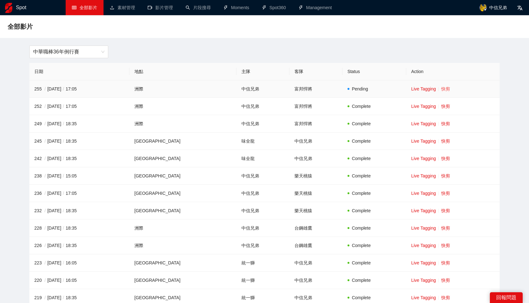
click at [442, 88] on link "快剪" at bounding box center [446, 88] width 9 height 5
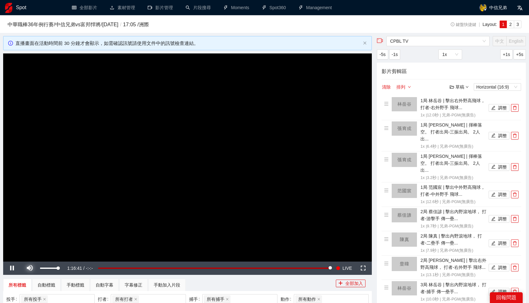
click at [30, 268] on span "Video Player" at bounding box center [30, 268] width 0 height 0
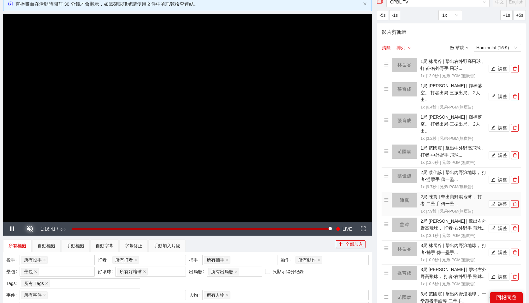
scroll to position [322, 0]
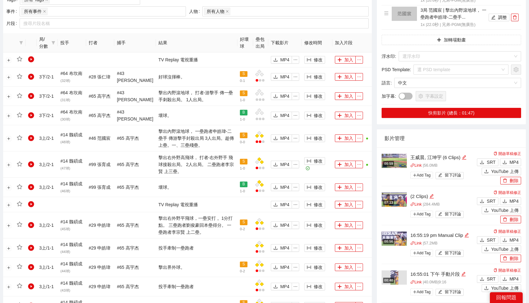
click at [387, 161] on div "00:59" at bounding box center [388, 163] width 11 height 5
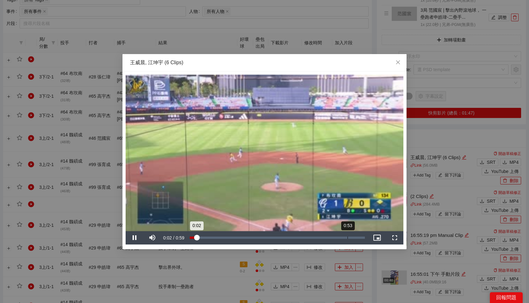
click at [348, 238] on div "0:53" at bounding box center [348, 237] width 0 height 2
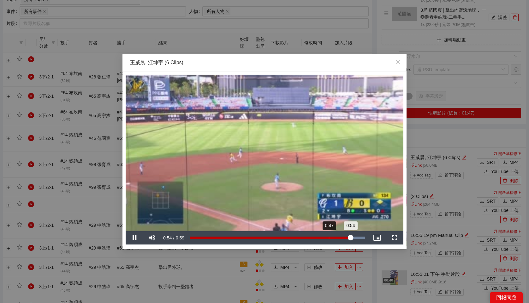
click at [329, 236] on div "0:54" at bounding box center [270, 237] width 161 height 2
click at [316, 236] on div "0:47" at bounding box center [260, 237] width 140 height 2
click at [296, 236] on div "Loaded : 100.00% 0:35 0:44" at bounding box center [278, 237] width 182 height 13
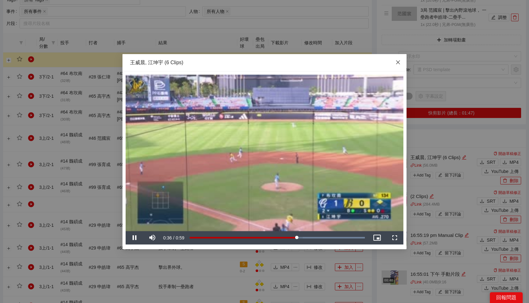
click at [395, 60] on span "Close" at bounding box center [398, 62] width 17 height 17
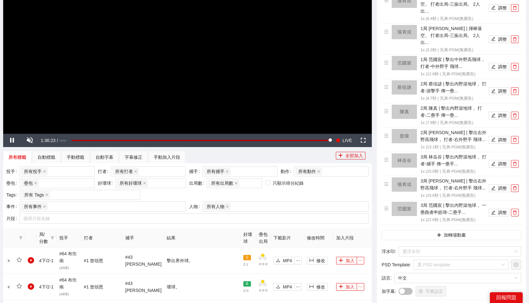
scroll to position [130, 0]
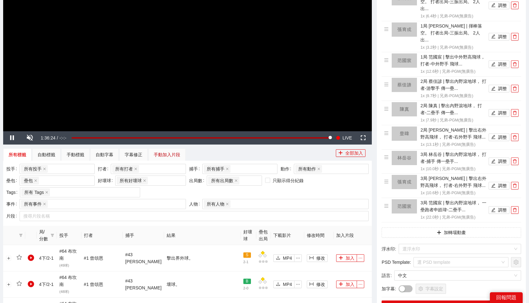
click at [170, 152] on div "手動加入片段" at bounding box center [167, 154] width 27 height 7
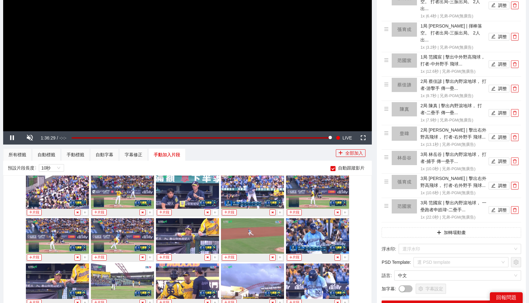
scroll to position [2770, 0]
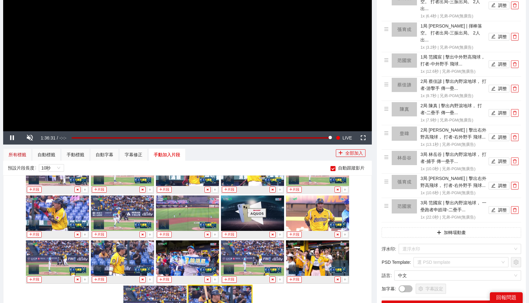
click at [14, 154] on div "所有標籤" at bounding box center [18, 154] width 18 height 7
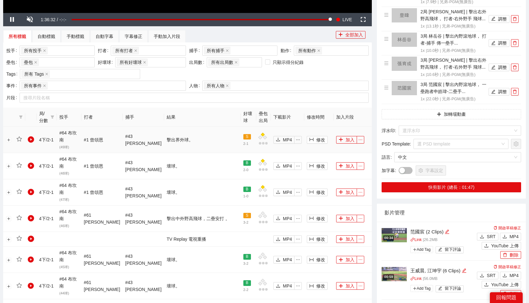
scroll to position [527, 0]
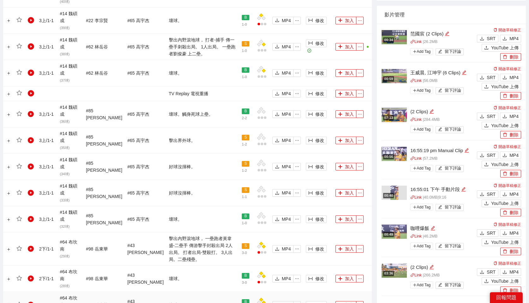
scroll to position [447, 0]
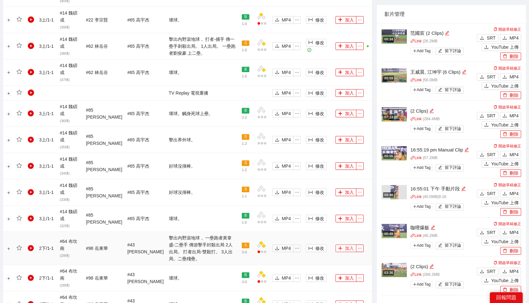
click at [348, 244] on button "加入" at bounding box center [346, 248] width 21 height 8
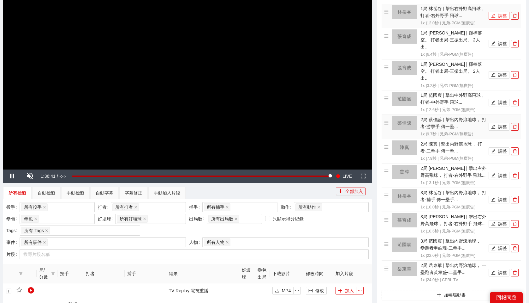
scroll to position [92, 0]
click at [516, 15] on icon "delete" at bounding box center [515, 16] width 4 height 4
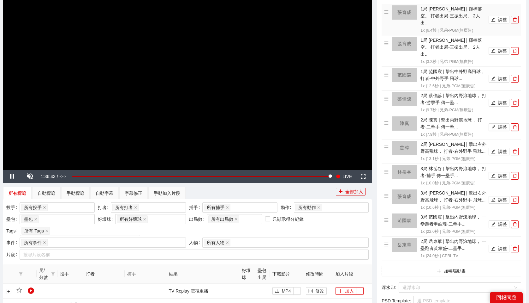
click at [516, 18] on icon "delete" at bounding box center [515, 20] width 4 height 4
click at [516, 49] on icon "delete" at bounding box center [515, 51] width 4 height 4
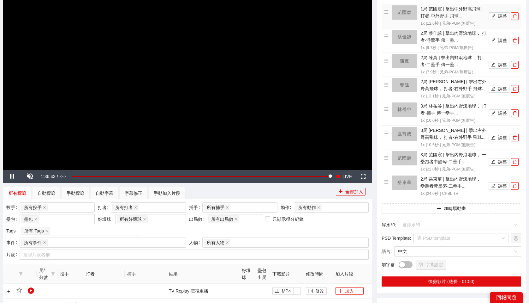
click at [516, 15] on icon "delete" at bounding box center [515, 16] width 4 height 4
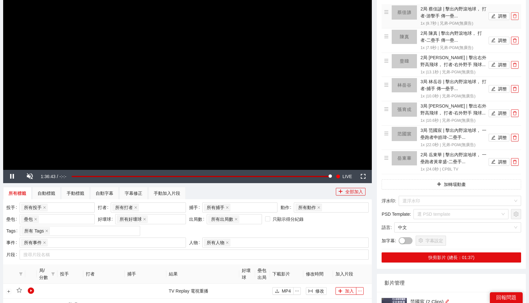
click at [516, 15] on icon "delete" at bounding box center [515, 16] width 4 height 4
click at [516, 38] on icon "delete" at bounding box center [515, 40] width 4 height 4
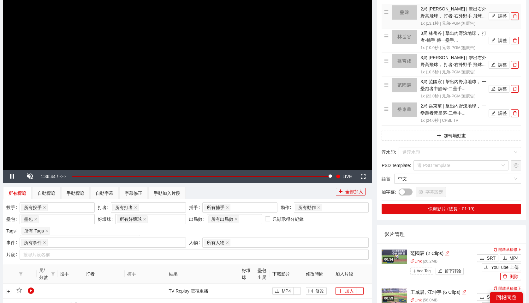
click at [516, 15] on icon "delete" at bounding box center [515, 16] width 4 height 4
click at [516, 38] on icon "delete" at bounding box center [515, 40] width 4 height 4
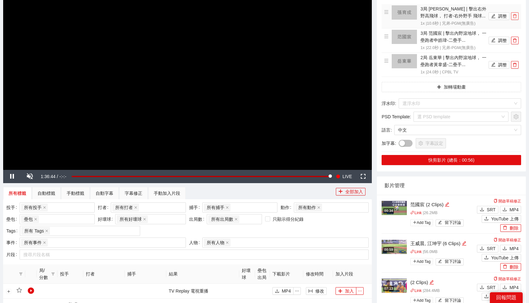
click at [516, 15] on icon "delete" at bounding box center [515, 16] width 4 height 4
click at [516, 38] on icon "delete" at bounding box center [515, 40] width 4 height 4
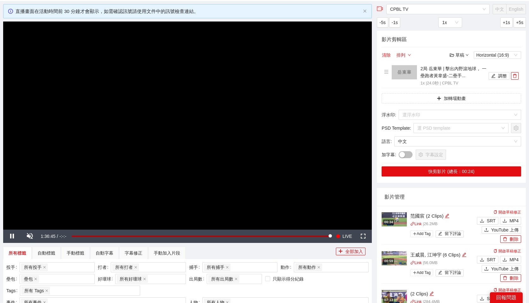
scroll to position [22, 0]
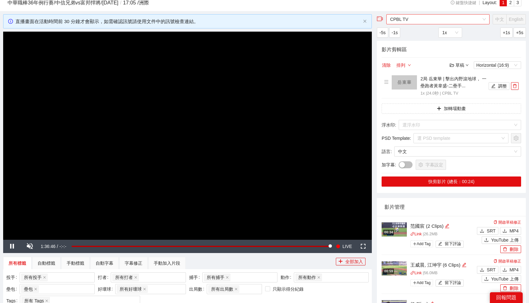
click at [435, 21] on span "CPBL TV" at bounding box center [438, 19] width 96 height 9
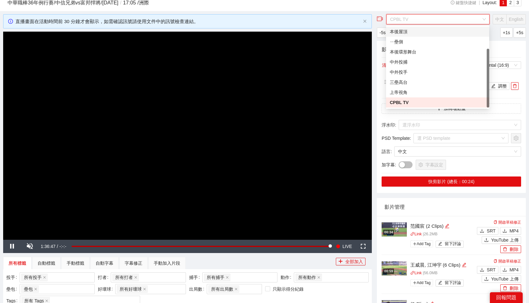
scroll to position [0, 0]
click at [429, 33] on div "兄弟-PGM(直播)" at bounding box center [438, 31] width 96 height 7
click at [429, 33] on div "-5s -1s 1x +1s +5s" at bounding box center [451, 32] width 149 height 10
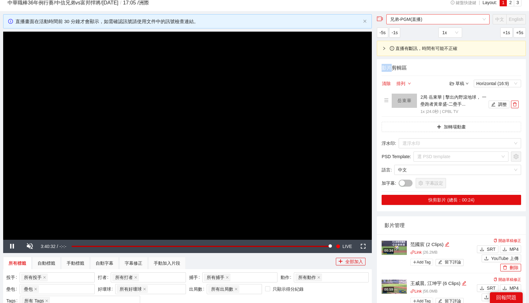
click at [426, 19] on span "兄弟-PGM(直播)" at bounding box center [438, 19] width 96 height 9
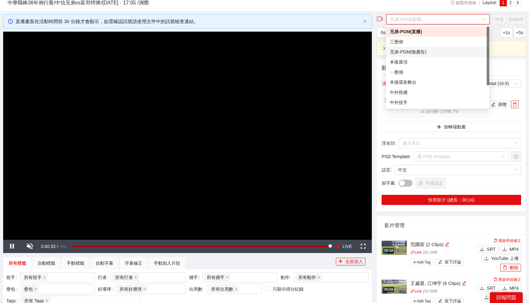
click at [420, 53] on div "兄弟-PGM(無廣告)" at bounding box center [438, 51] width 96 height 7
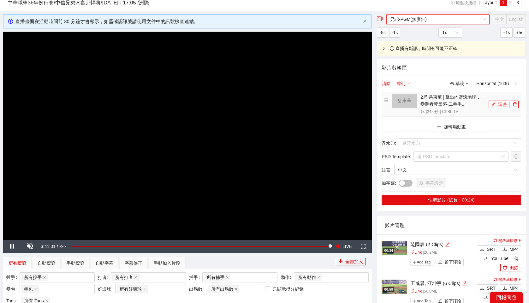
click at [500, 104] on button "調整" at bounding box center [499, 104] width 21 height 8
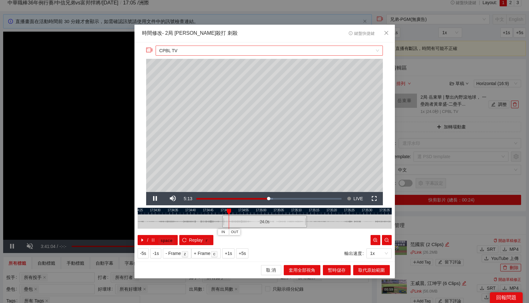
click at [301, 49] on span "CPBL TV" at bounding box center [270, 50] width 220 height 9
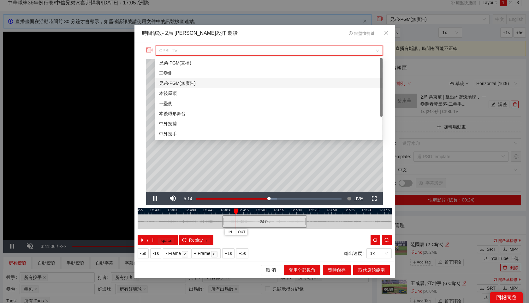
click at [203, 83] on div "兄弟-PGM(無廣告)" at bounding box center [269, 83] width 220 height 7
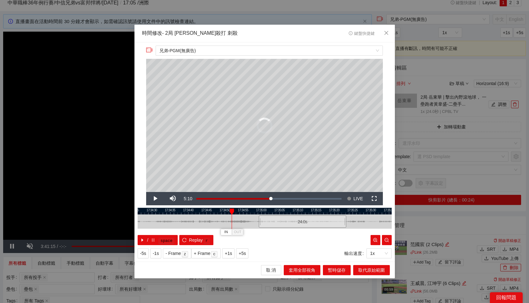
drag, startPoint x: 254, startPoint y: 224, endPoint x: 291, endPoint y: 222, distance: 37.6
click at [291, 222] on div "24.0 s" at bounding box center [302, 221] width 87 height 12
drag, startPoint x: 289, startPoint y: 222, endPoint x: 297, endPoint y: 221, distance: 8.6
click at [297, 221] on div "24.0 s" at bounding box center [310, 221] width 87 height 12
drag, startPoint x: 297, startPoint y: 223, endPoint x: 336, endPoint y: 222, distance: 39.2
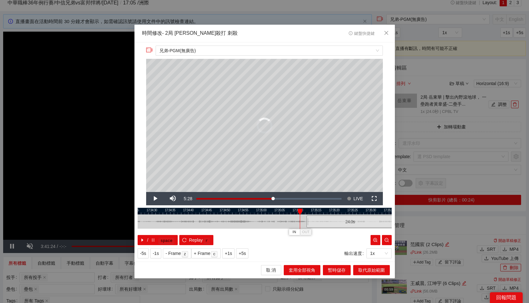
click at [336, 222] on div "24.0 s" at bounding box center [349, 221] width 87 height 12
drag, startPoint x: 332, startPoint y: 220, endPoint x: 351, endPoint y: 220, distance: 19.0
click at [351, 220] on div "24.0 s" at bounding box center [362, 221] width 43 height 12
click at [339, 269] on span "暫時儲存" at bounding box center [337, 269] width 18 height 7
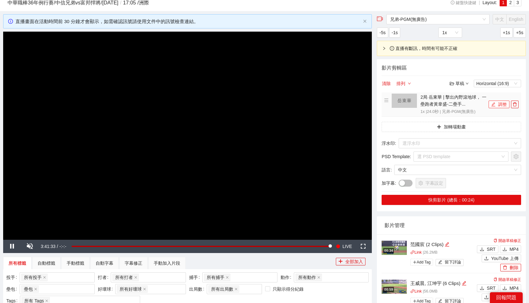
click at [499, 103] on button "調整" at bounding box center [499, 104] width 21 height 8
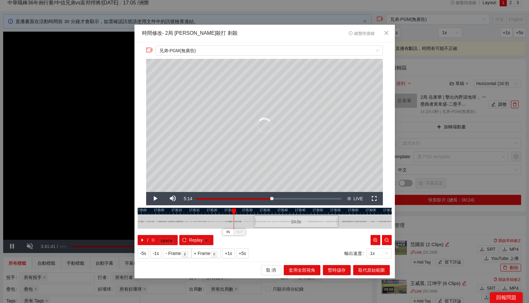
drag, startPoint x: 242, startPoint y: 220, endPoint x: 274, endPoint y: 219, distance: 31.6
click at [274, 219] on div "24.0 s" at bounding box center [296, 221] width 85 height 12
drag, startPoint x: 283, startPoint y: 225, endPoint x: 308, endPoint y: 223, distance: 25.7
click at [308, 223] on div "24.0 s" at bounding box center [322, 221] width 85 height 12
drag, startPoint x: 298, startPoint y: 222, endPoint x: 309, endPoint y: 223, distance: 10.5
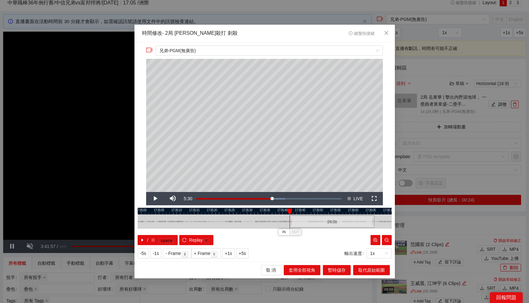
click at [309, 223] on div "24.0 s" at bounding box center [332, 221] width 85 height 12
click at [384, 33] on icon "close" at bounding box center [386, 32] width 5 height 5
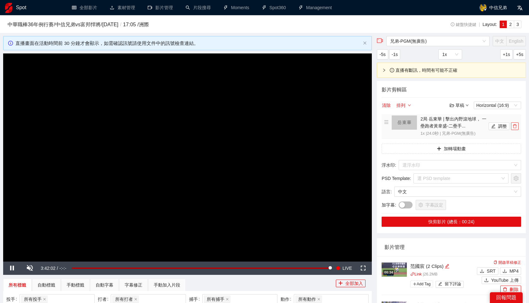
click at [515, 125] on icon "delete" at bounding box center [515, 126] width 4 height 4
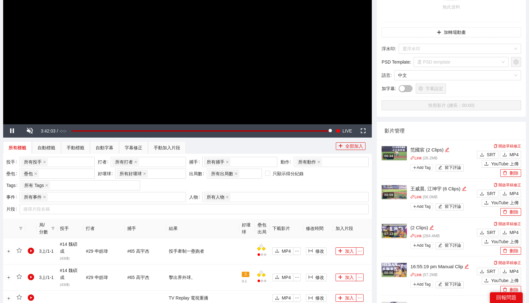
scroll to position [531, 0]
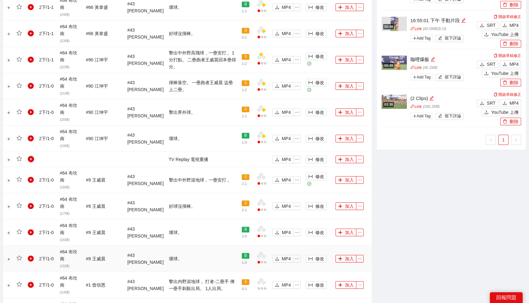
scroll to position [436, 0]
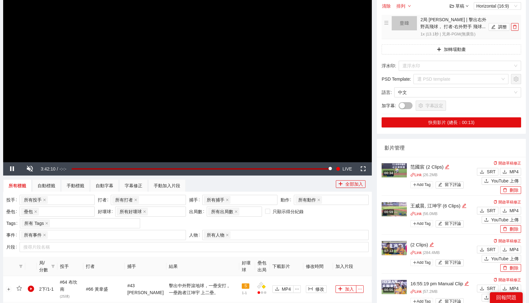
scroll to position [0, 0]
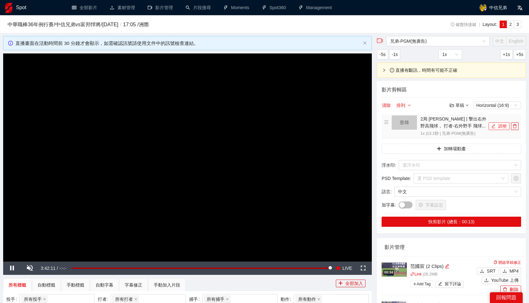
click at [498, 124] on button "調整" at bounding box center [499, 126] width 21 height 8
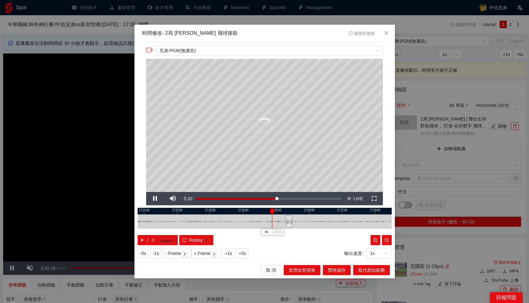
drag, startPoint x: 276, startPoint y: 221, endPoint x: 290, endPoint y: 222, distance: 13.6
click at [290, 222] on div "13.1 s" at bounding box center [265, 221] width 254 height 14
click at [390, 34] on span "Close" at bounding box center [386, 33] width 17 height 17
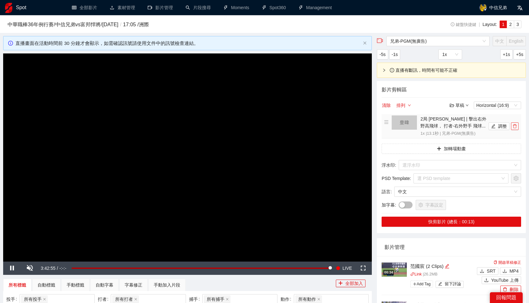
click at [515, 125] on icon "delete" at bounding box center [515, 126] width 4 height 4
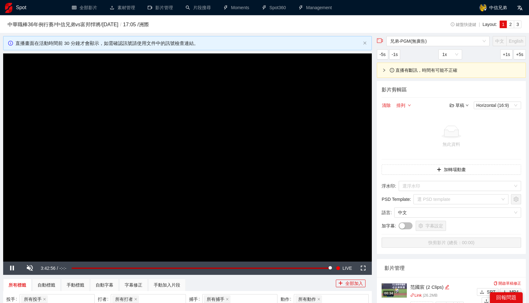
scroll to position [524, 0]
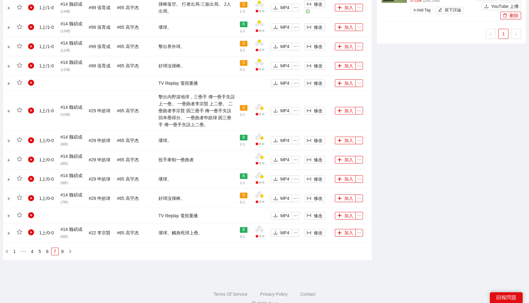
scroll to position [539, 0]
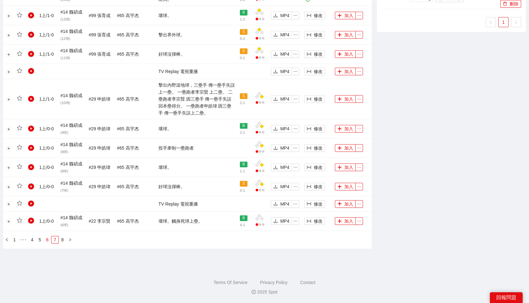
click at [48, 238] on link "6" at bounding box center [47, 239] width 7 height 7
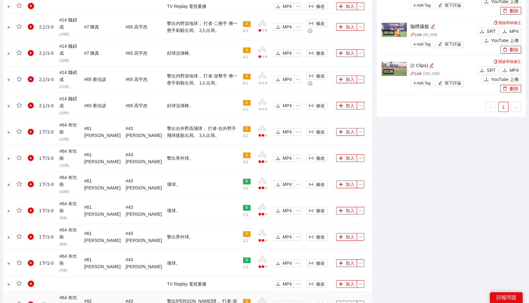
scroll to position [455, 0]
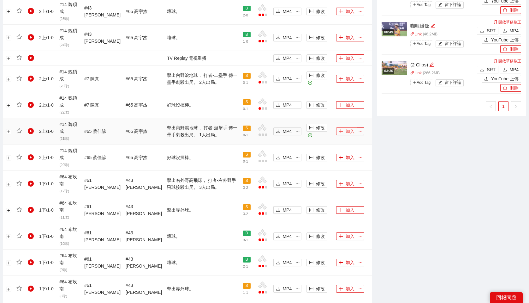
click at [345, 127] on button "加入" at bounding box center [346, 131] width 21 height 8
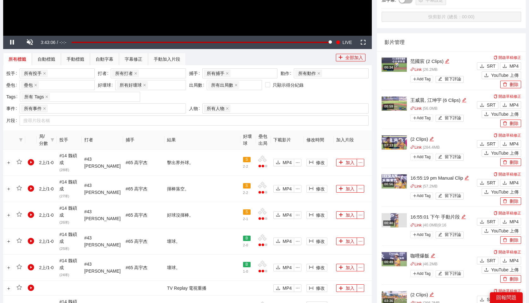
scroll to position [0, 0]
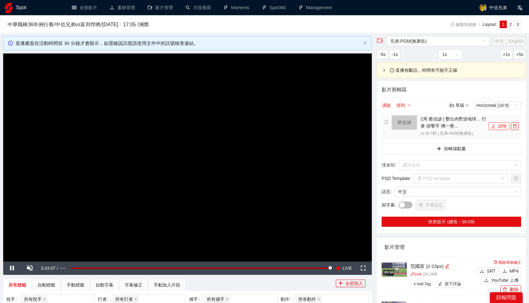
click at [501, 129] on button "調整" at bounding box center [499, 126] width 21 height 8
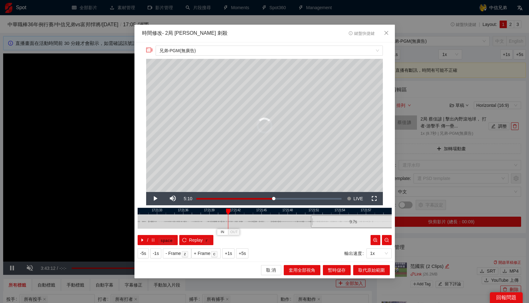
drag, startPoint x: 266, startPoint y: 223, endPoint x: 355, endPoint y: 217, distance: 88.9
click at [355, 217] on div "9.7 s" at bounding box center [353, 221] width 85 height 12
drag, startPoint x: 337, startPoint y: 221, endPoint x: 352, endPoint y: 221, distance: 15.5
click at [352, 221] on div "9.7 s" at bounding box center [353, 221] width 12 height 12
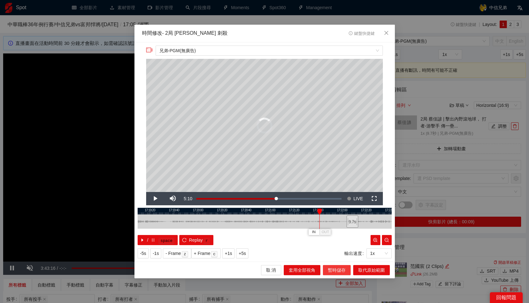
click at [334, 269] on span "暫時儲存" at bounding box center [337, 269] width 18 height 7
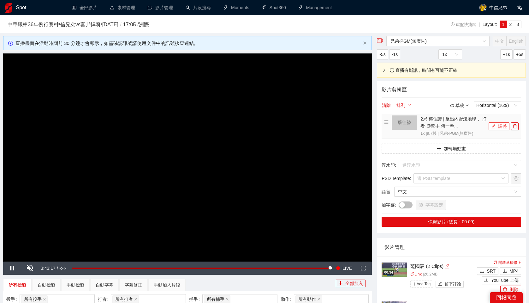
click at [497, 129] on button "調整" at bounding box center [499, 126] width 21 height 8
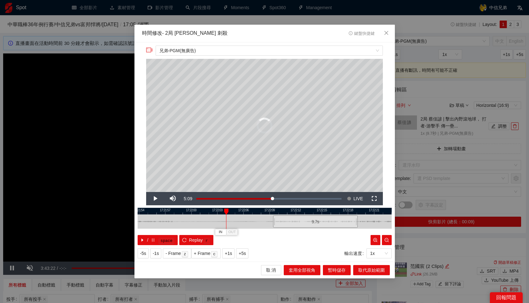
drag, startPoint x: 249, startPoint y: 220, endPoint x: 300, endPoint y: 220, distance: 50.9
click at [300, 220] on div "9.7 s" at bounding box center [315, 221] width 85 height 12
click at [387, 31] on icon "close" at bounding box center [386, 32] width 5 height 5
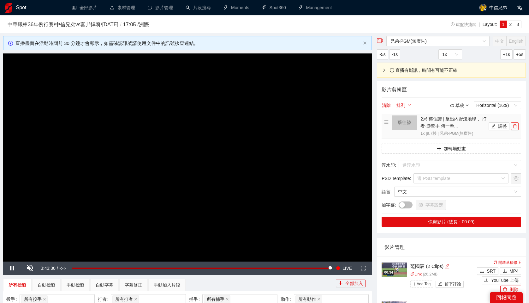
click at [514, 127] on icon "delete" at bounding box center [515, 126] width 4 height 4
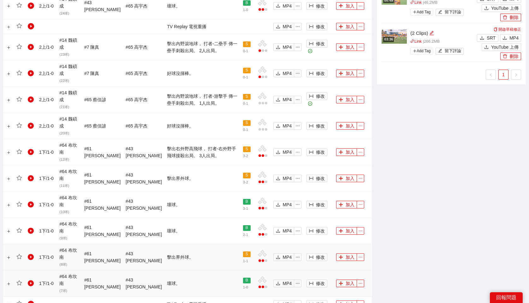
scroll to position [479, 0]
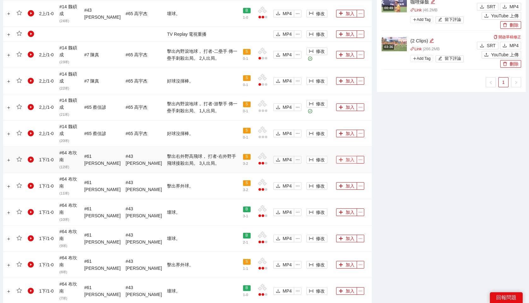
click at [340, 157] on icon "plus" at bounding box center [341, 159] width 4 height 4
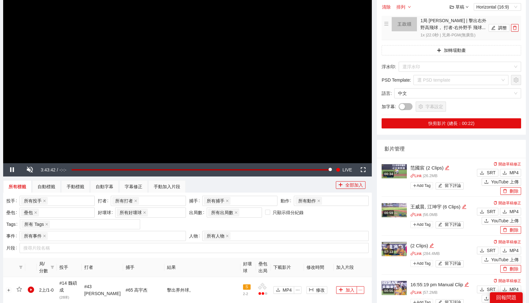
scroll to position [0, 0]
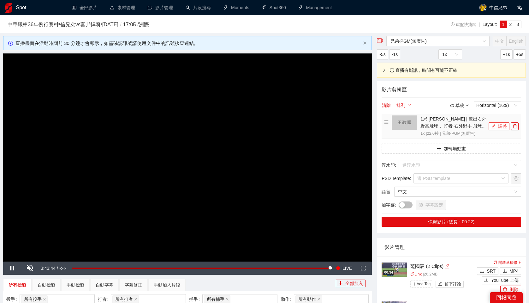
click at [500, 125] on button "調整" at bounding box center [499, 126] width 21 height 8
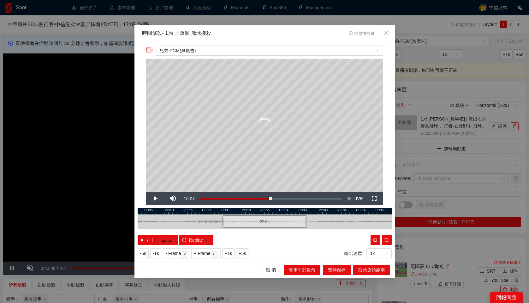
click at [155, 198] on span "Video Player" at bounding box center [155, 198] width 0 height 0
drag, startPoint x: 256, startPoint y: 223, endPoint x: 338, endPoint y: 218, distance: 81.9
click at [338, 218] on div "22.0 s" at bounding box center [346, 221] width 85 height 12
click at [319, 221] on div "22.0 s" at bounding box center [346, 221] width 85 height 12
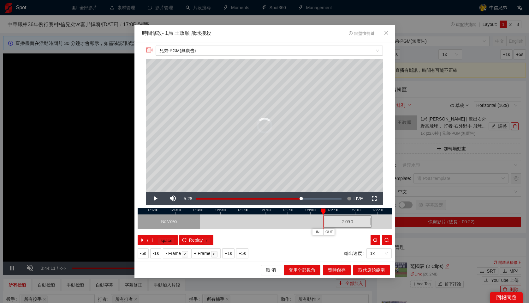
drag, startPoint x: 331, startPoint y: 220, endPoint x: 371, endPoint y: 220, distance: 40.1
click at [371, 220] on div at bounding box center [371, 221] width 4 height 14
drag, startPoint x: 371, startPoint y: 219, endPoint x: 357, endPoint y: 220, distance: 14.6
click at [357, 220] on div at bounding box center [356, 221] width 4 height 14
click at [343, 212] on div at bounding box center [265, 211] width 254 height 7
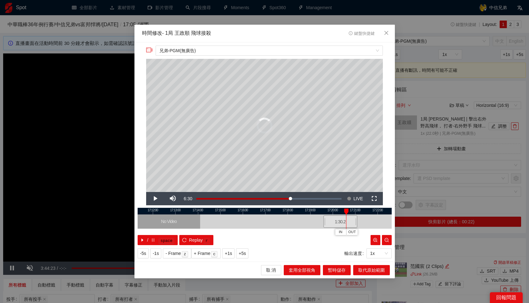
click at [347, 210] on div at bounding box center [346, 211] width 4 height 6
click at [348, 212] on div at bounding box center [265, 211] width 254 height 7
click at [155, 198] on span "Video Player" at bounding box center [155, 198] width 0 height 0
click at [341, 269] on span "暫時儲存" at bounding box center [337, 269] width 18 height 7
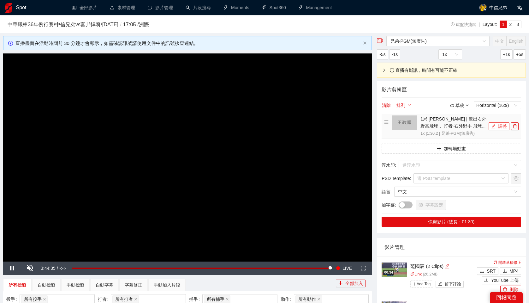
click at [501, 127] on button "調整" at bounding box center [499, 126] width 21 height 8
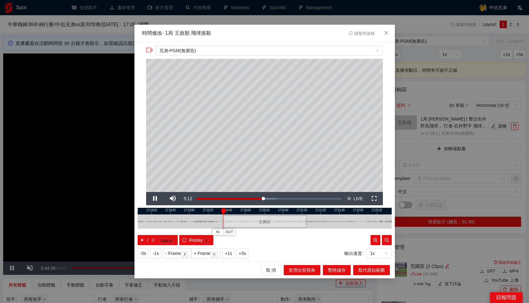
click at [274, 212] on div at bounding box center [265, 211] width 254 height 7
click at [287, 211] on div at bounding box center [265, 211] width 254 height 7
click at [295, 212] on div at bounding box center [265, 211] width 254 height 7
click at [300, 212] on div at bounding box center [265, 211] width 254 height 7
click at [305, 212] on div at bounding box center [265, 211] width 254 height 7
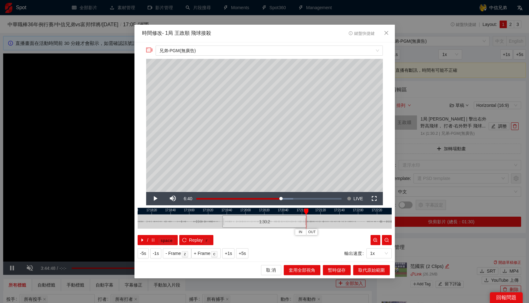
click at [306, 211] on div at bounding box center [306, 211] width 4 height 6
click at [336, 268] on span "暫時儲存" at bounding box center [337, 269] width 18 height 7
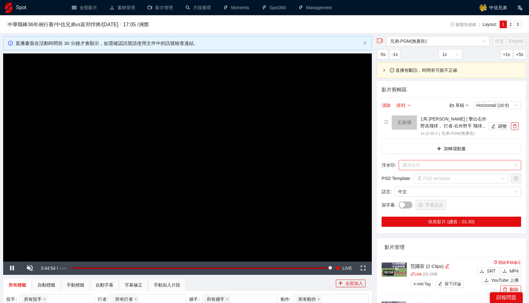
click at [469, 165] on input "search" at bounding box center [458, 164] width 111 height 9
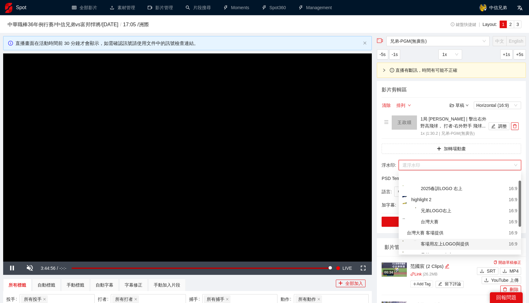
scroll to position [40, 0]
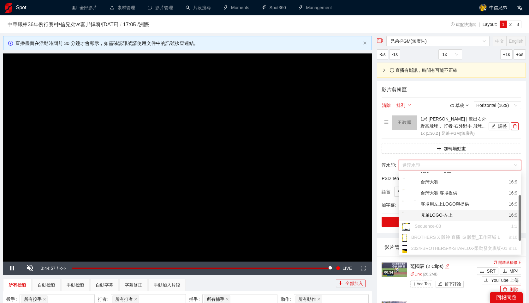
click at [444, 218] on div "兄弟LOGO-左上" at bounding box center [428, 215] width 50 height 8
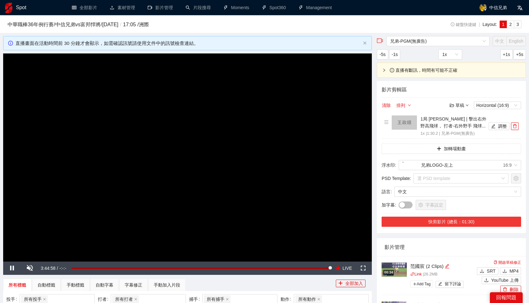
click at [445, 221] on button "快剪影片 (總長：01:30)" at bounding box center [452, 221] width 140 height 10
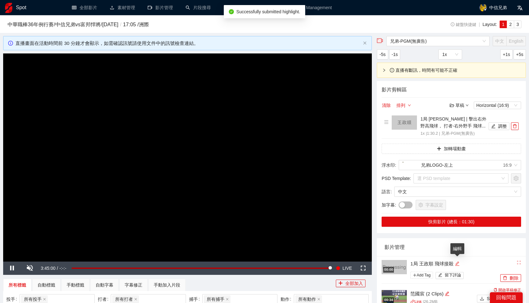
click at [457, 261] on icon "edit" at bounding box center [457, 263] width 5 height 5
click at [457, 261] on textarea "**********" at bounding box center [451, 262] width 88 height 10
type textarea "*"
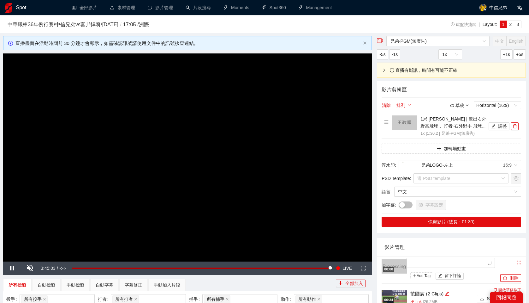
type textarea "*"
type textarea "**"
type textarea "***"
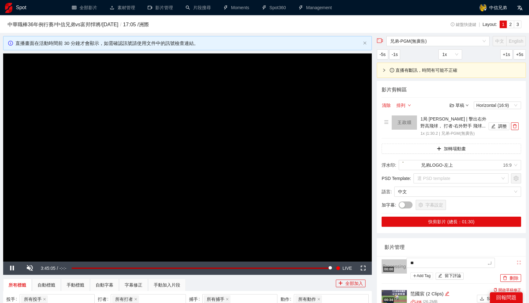
type textarea "***"
type textarea "****"
type textarea "*****"
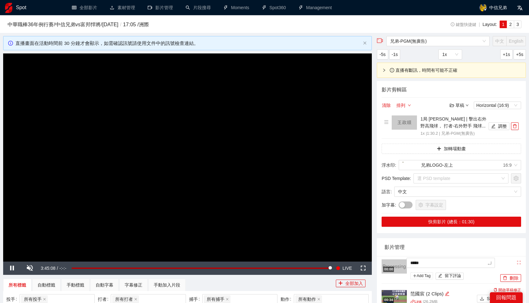
type textarea "******"
type textarea "*******"
type textarea "********"
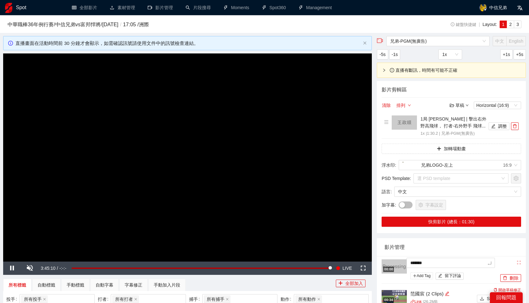
type textarea "********"
type textarea "*********"
type textarea "**********"
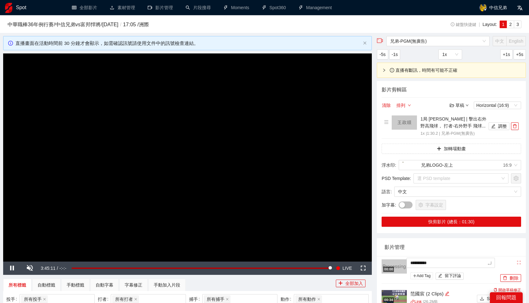
type textarea "**********"
click at [486, 256] on div "影片管理" at bounding box center [452, 247] width 134 height 18
click at [476, 251] on div "影片管理" at bounding box center [452, 247] width 134 height 18
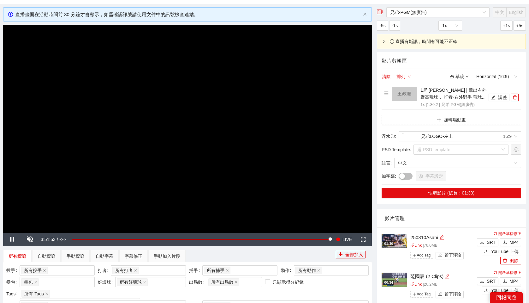
scroll to position [30, 0]
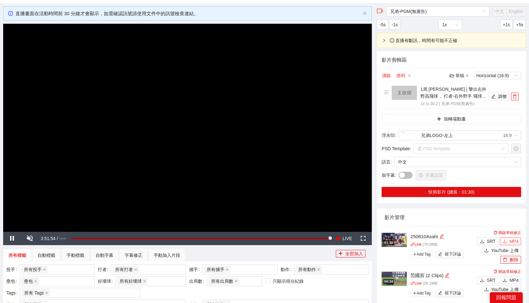
click at [507, 241] on button "MP4" at bounding box center [510, 241] width 21 height 8
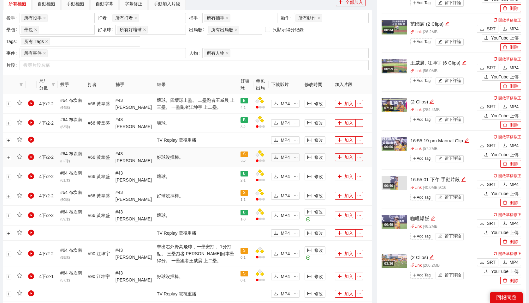
scroll to position [0, 0]
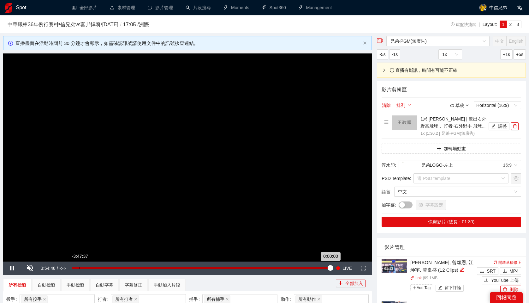
click at [80, 267] on div "-3:47:37" at bounding box center [80, 268] width 0 height 2
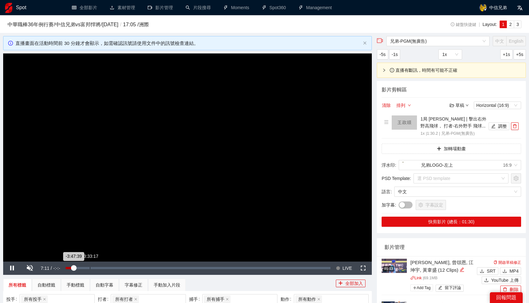
click at [89, 267] on div "Loaded : 3.07% -3:33:17 -3:47:39" at bounding box center [198, 268] width 265 height 2
click at [102, 268] on div "-3:24:26" at bounding box center [102, 268] width 0 height 2
click at [109, 267] on div "-3:18:03" at bounding box center [109, 268] width 0 height 2
click at [117, 267] on div "-3:11:36" at bounding box center [117, 268] width 0 height 2
click at [30, 268] on span "Video Player" at bounding box center [30, 268] width 0 height 0
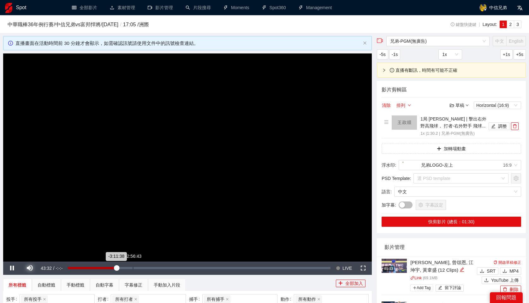
click at [134, 268] on div "Loaded : 18.55% -2:56:43 -3:11:38" at bounding box center [199, 268] width 263 height 2
click at [143, 268] on div "-2:48:12" at bounding box center [143, 268] width 0 height 2
click at [154, 268] on div "-2:40:56" at bounding box center [154, 268] width 0 height 2
click at [167, 268] on div "Loaded : 31.60% -2:29:12 -2:40:59" at bounding box center [201, 268] width 259 height 2
click at [172, 267] on div "-2:24:21" at bounding box center [172, 268] width 0 height 2
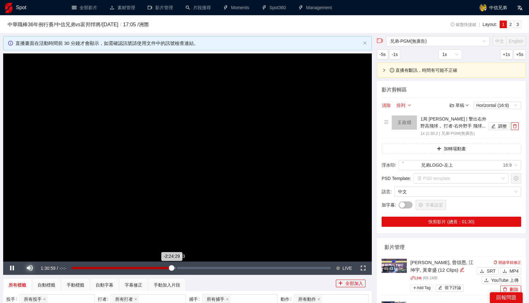
click at [177, 267] on div "-2:20:03" at bounding box center [177, 268] width 0 height 2
click at [181, 267] on div "-2:16:24" at bounding box center [181, 268] width 0 height 2
click at [185, 268] on div "-2:12:08" at bounding box center [185, 268] width 0 height 2
click at [199, 267] on div "-2:00:05" at bounding box center [199, 268] width 0 height 2
click at [215, 267] on div "-1:45:10" at bounding box center [215, 268] width 0 height 2
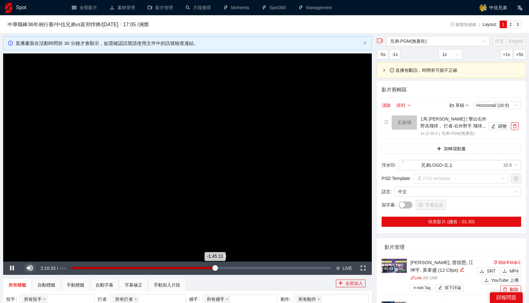
click at [215, 267] on div "-1:45:13" at bounding box center [143, 268] width 143 height 2
click at [221, 267] on div "-1:39:29" at bounding box center [221, 268] width 0 height 2
click at [181, 215] on video "Video Player" at bounding box center [187, 157] width 369 height 208
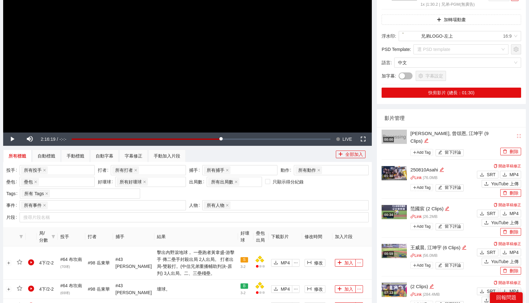
scroll to position [154, 0]
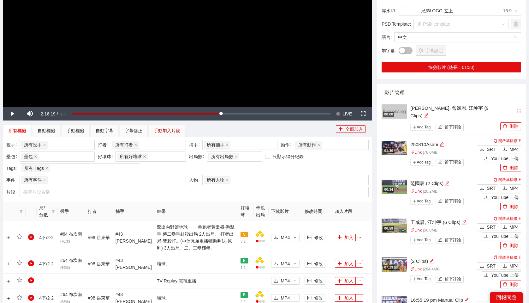
click at [172, 130] on div "手動加入片段" at bounding box center [167, 130] width 27 height 7
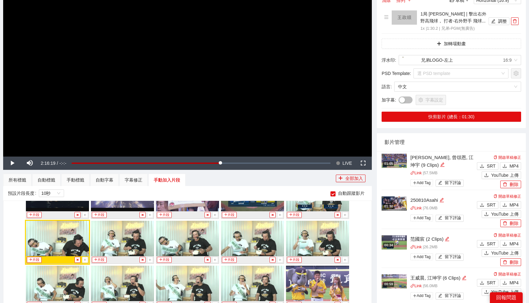
scroll to position [4045, 0]
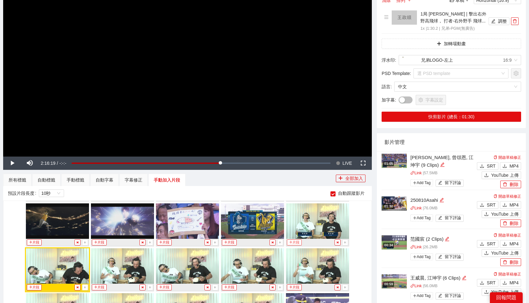
click at [294, 243] on button "片段" at bounding box center [294, 242] width 15 height 6
click at [78, 180] on div "手動標籤" at bounding box center [76, 179] width 18 height 7
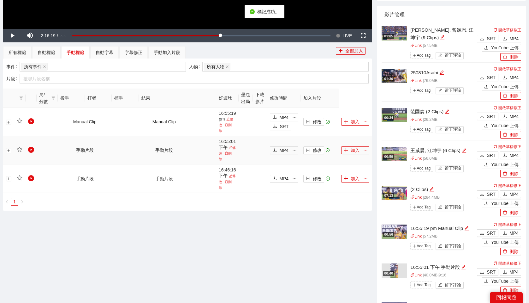
scroll to position [233, 0]
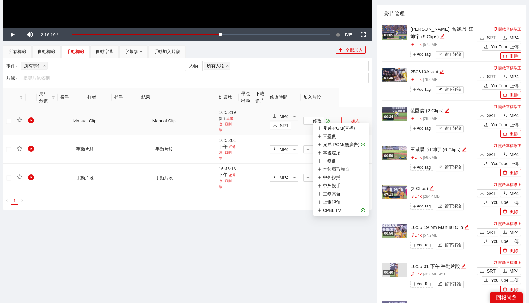
click at [355, 117] on button "加入" at bounding box center [351, 121] width 21 height 8
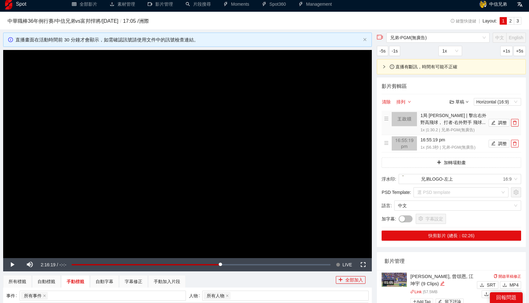
scroll to position [0, 0]
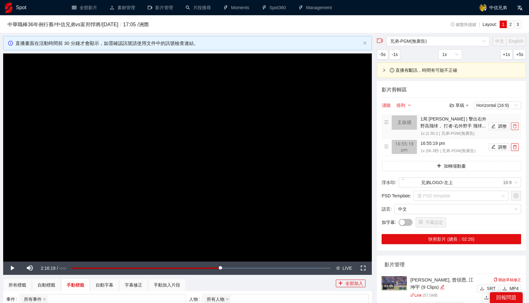
click at [513, 126] on span "delete" at bounding box center [515, 126] width 7 height 4
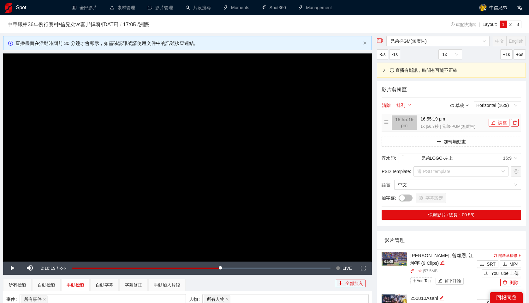
click at [500, 122] on button "調整" at bounding box center [499, 123] width 21 height 8
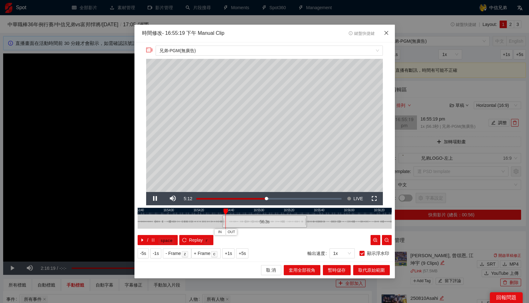
click at [387, 30] on span "Close" at bounding box center [386, 33] width 17 height 17
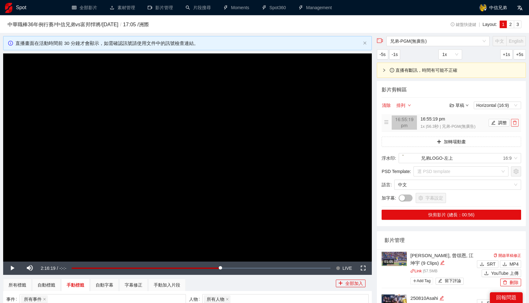
click at [514, 124] on icon "delete" at bounding box center [515, 122] width 4 height 4
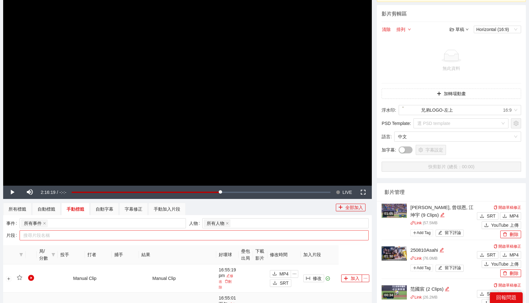
scroll to position [77, 0]
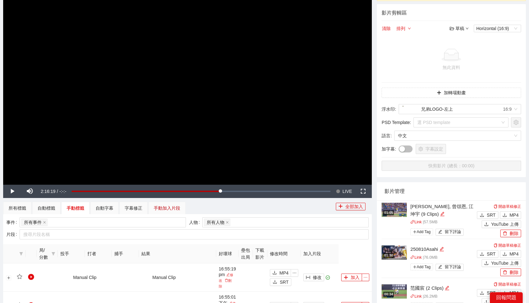
click at [168, 209] on div "手動加入片段" at bounding box center [167, 207] width 27 height 7
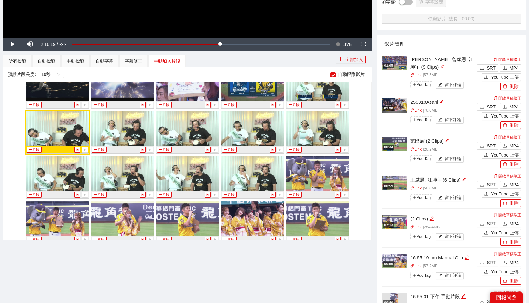
scroll to position [4046, 0]
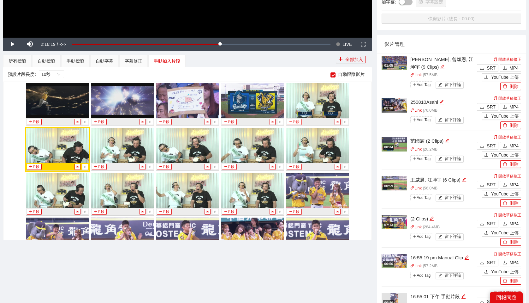
click at [295, 119] on button "片段" at bounding box center [294, 122] width 15 height 6
click at [142, 63] on div "字幕修正" at bounding box center [133, 61] width 28 height 13
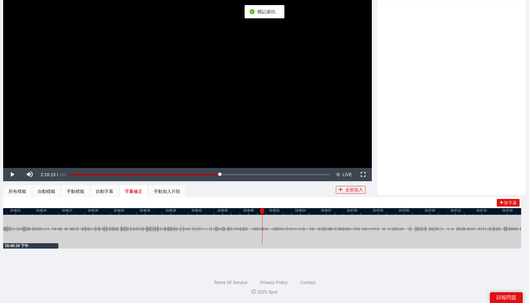
scroll to position [93, 0]
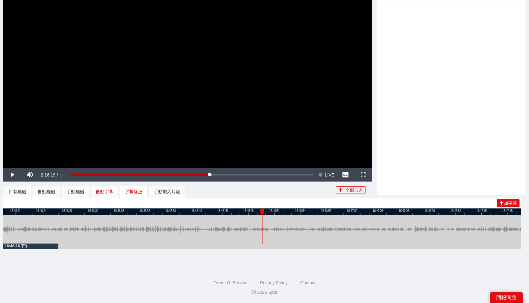
click at [106, 193] on div "自動字幕" at bounding box center [105, 191] width 18 height 7
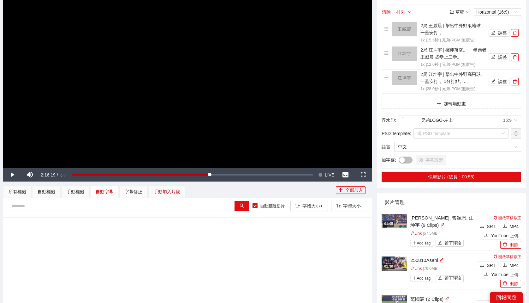
click at [171, 191] on div "手動加入片段" at bounding box center [167, 191] width 27 height 7
click at [79, 189] on div "手動標籤" at bounding box center [76, 191] width 18 height 7
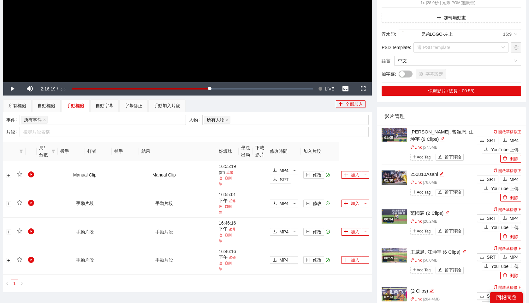
scroll to position [179, 0]
click at [348, 229] on icon "plus" at bounding box center [346, 231] width 4 height 4
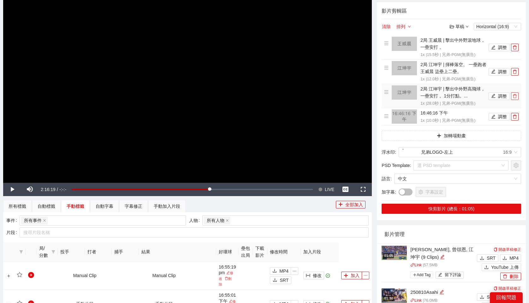
scroll to position [85, 0]
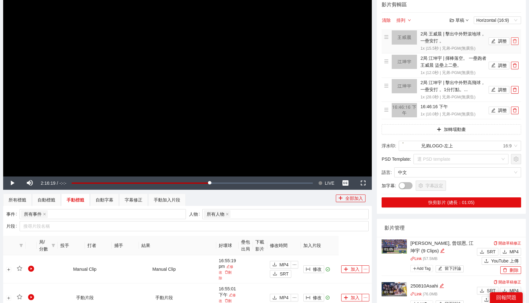
click at [515, 42] on icon "delete" at bounding box center [515, 41] width 4 height 4
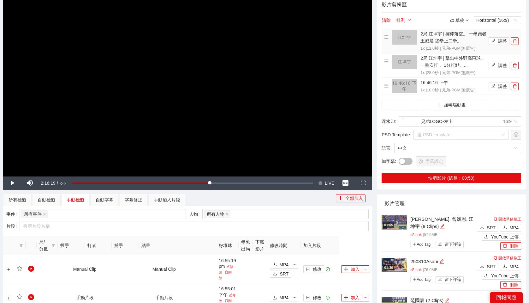
click at [515, 42] on icon "delete" at bounding box center [515, 41] width 4 height 4
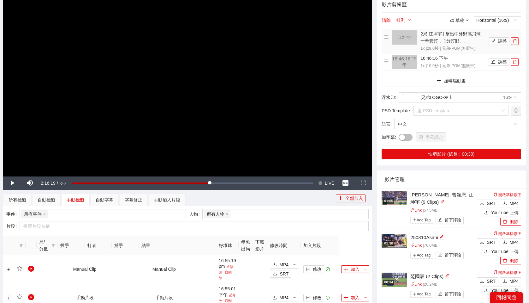
click at [515, 42] on icon "delete" at bounding box center [515, 41] width 4 height 4
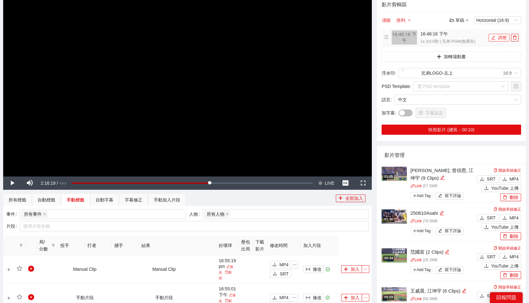
click at [500, 39] on button "調整" at bounding box center [499, 38] width 21 height 8
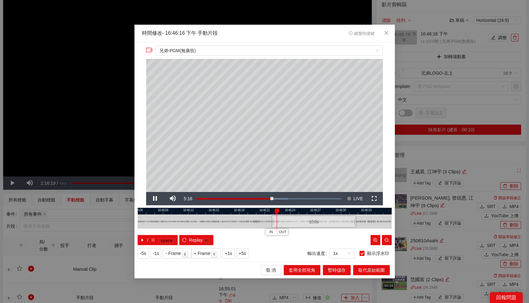
drag, startPoint x: 247, startPoint y: 223, endPoint x: 297, endPoint y: 220, distance: 49.3
click at [297, 220] on div "10.0 s" at bounding box center [314, 221] width 85 height 12
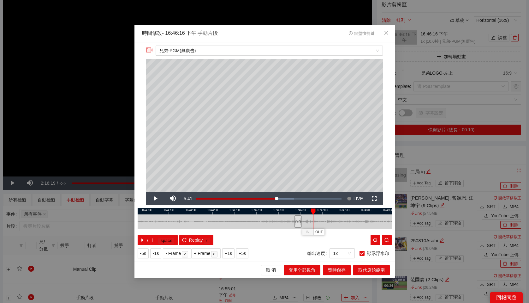
drag, startPoint x: 299, startPoint y: 211, endPoint x: 313, endPoint y: 211, distance: 13.6
click at [313, 211] on div at bounding box center [313, 211] width 4 height 6
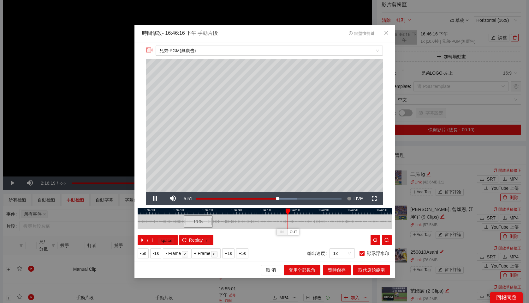
click at [292, 211] on div at bounding box center [265, 211] width 254 height 7
click at [300, 211] on div at bounding box center [265, 211] width 254 height 7
click at [310, 211] on div at bounding box center [265, 211] width 254 height 7
click at [323, 210] on div at bounding box center [265, 211] width 254 height 7
click at [330, 210] on div at bounding box center [265, 211] width 254 height 7
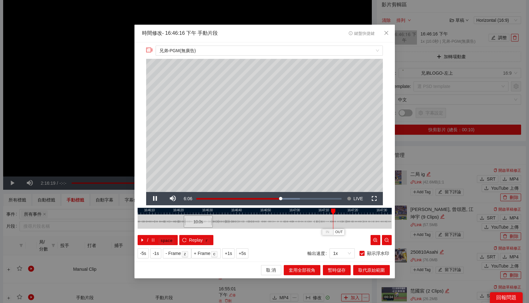
click at [345, 210] on div at bounding box center [265, 211] width 254 height 7
click at [355, 210] on div at bounding box center [265, 211] width 254 height 7
click at [344, 212] on div at bounding box center [265, 211] width 254 height 7
click at [352, 212] on div at bounding box center [265, 211] width 254 height 7
click at [359, 212] on div at bounding box center [265, 211] width 254 height 7
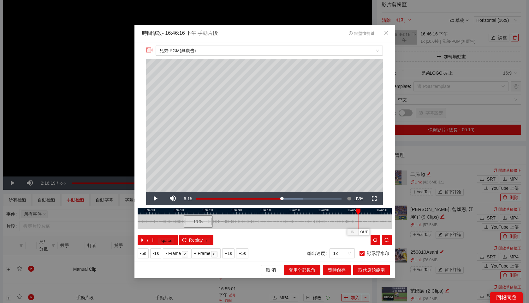
click at [365, 211] on div at bounding box center [265, 211] width 254 height 7
click at [368, 212] on div at bounding box center [265, 211] width 254 height 7
click at [375, 211] on div at bounding box center [265, 211] width 254 height 7
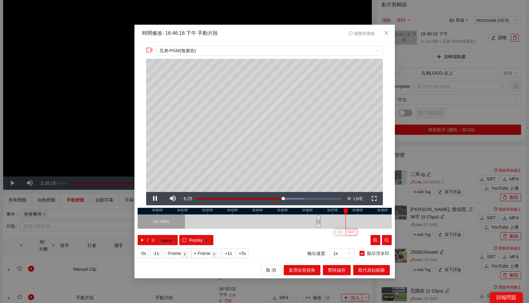
click at [351, 231] on span "OUT" at bounding box center [352, 232] width 8 height 6
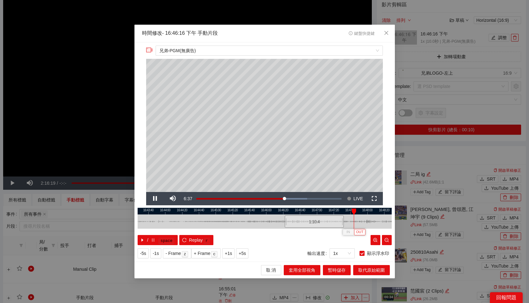
click at [362, 229] on span "OUT" at bounding box center [360, 232] width 8 height 6
click at [369, 232] on span "OUT" at bounding box center [371, 232] width 8 height 6
click at [327, 212] on div at bounding box center [265, 211] width 254 height 7
click at [341, 211] on div at bounding box center [265, 211] width 254 height 7
click at [337, 211] on div at bounding box center [265, 211] width 254 height 7
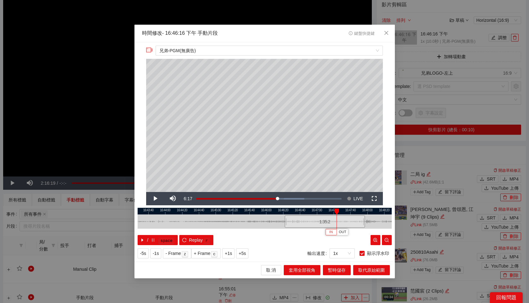
click at [330, 232] on span "IN" at bounding box center [330, 232] width 3 height 6
click at [335, 211] on div at bounding box center [265, 211] width 254 height 7
click at [329, 229] on span "IN" at bounding box center [328, 232] width 3 height 6
click at [331, 211] on div at bounding box center [265, 211] width 254 height 7
click at [326, 232] on span "IN" at bounding box center [325, 232] width 3 height 6
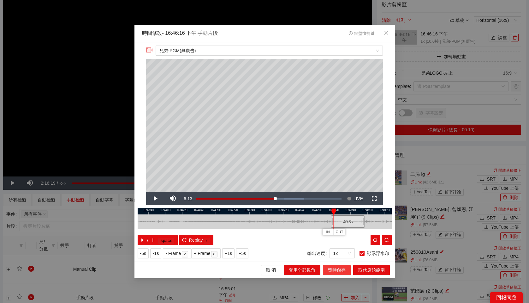
click at [337, 273] on button "暫時儲存" at bounding box center [337, 270] width 28 height 10
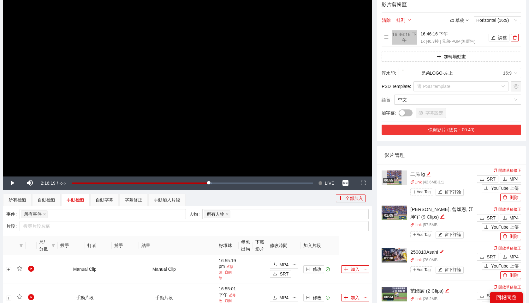
click at [502, 131] on button "快剪影片 (總長：00:40)" at bounding box center [452, 129] width 140 height 10
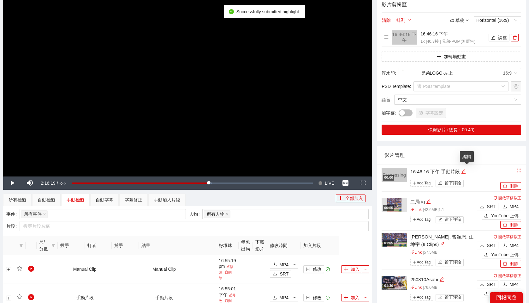
click at [466, 172] on icon "edit" at bounding box center [463, 171] width 5 height 5
click at [457, 172] on textarea "**********" at bounding box center [451, 171] width 88 height 10
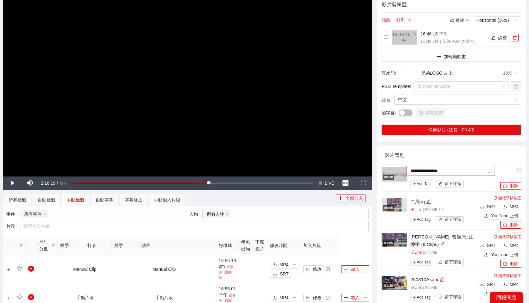
type textarea "*"
type textarea "**"
type textarea "*"
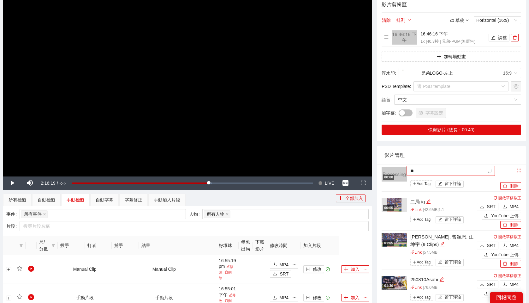
type textarea "*"
type textarea "**"
type textarea "***"
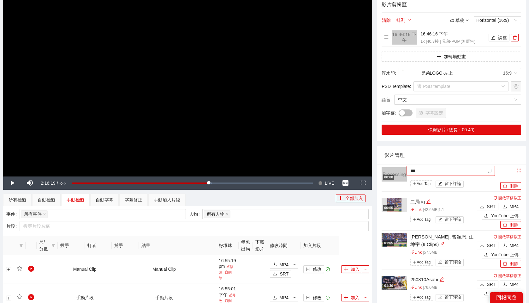
type textarea "****"
type textarea "*****"
type textarea "******"
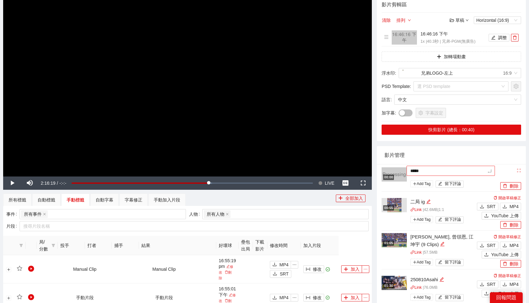
type textarea "******"
type textarea "*******"
type textarea "********"
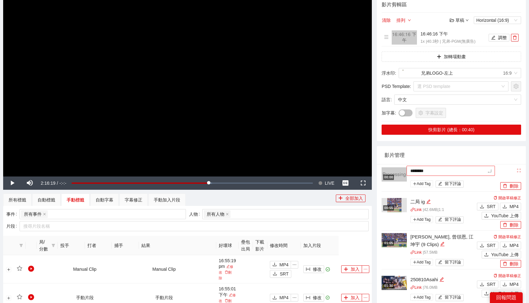
type textarea "*********"
type textarea "**********"
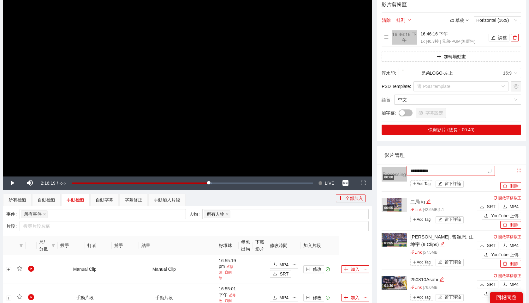
type textarea "**********"
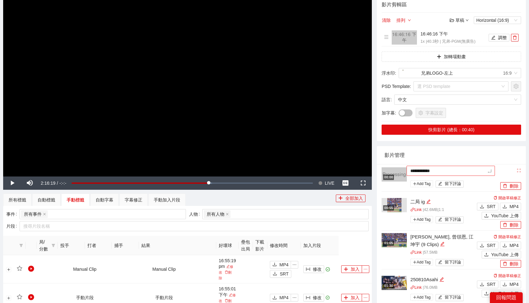
type textarea "**********"
type textarea "*********"
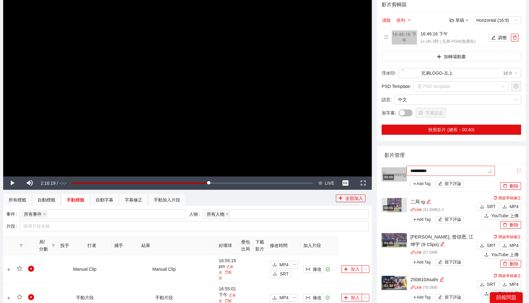
type textarea "*********"
type textarea "********"
type textarea "*******"
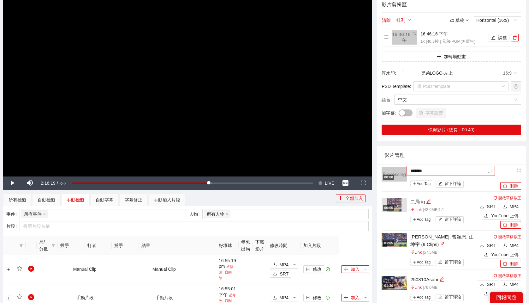
type textarea "******"
type textarea "*******"
type textarea "********"
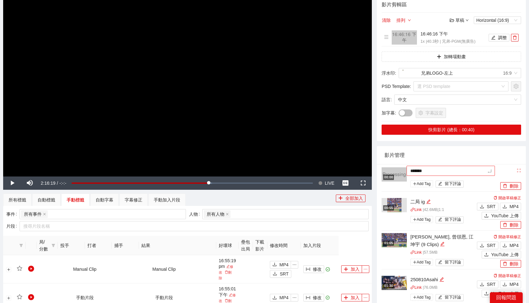
type textarea "********"
type textarea "*******"
type textarea "********"
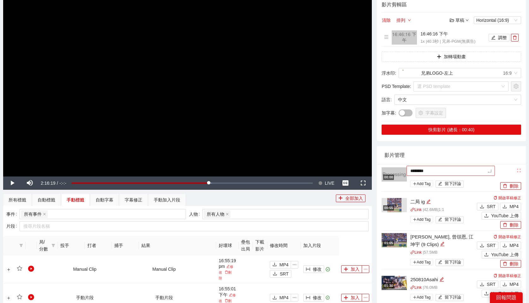
type textarea "*********"
type textarea "**********"
type textarea "********"
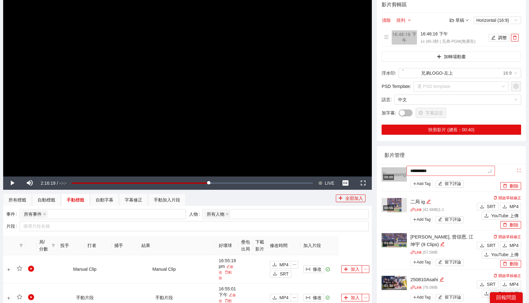
type textarea "********"
type textarea "*********"
type textarea "**********"
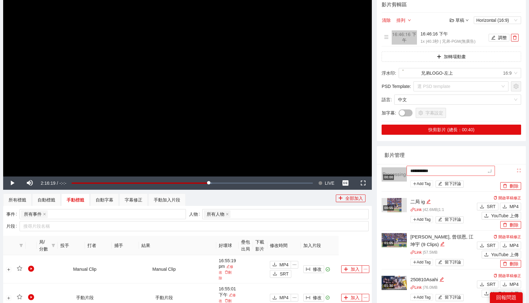
type textarea "*********"
type textarea "**********"
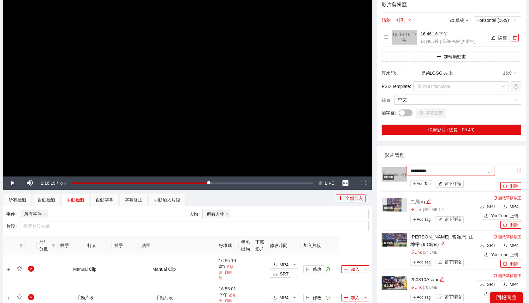
type textarea "**********"
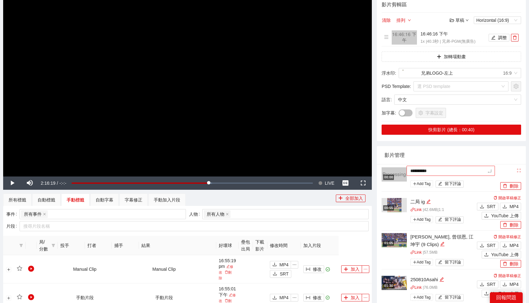
type textarea "**********"
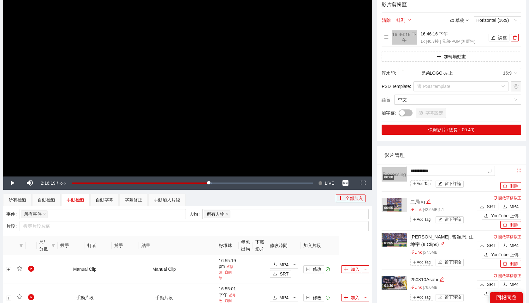
click at [436, 150] on div "影片管理" at bounding box center [452, 155] width 134 height 18
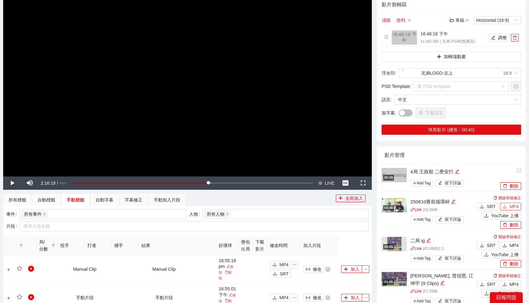
click at [510, 204] on span "MP4" at bounding box center [514, 206] width 9 height 7
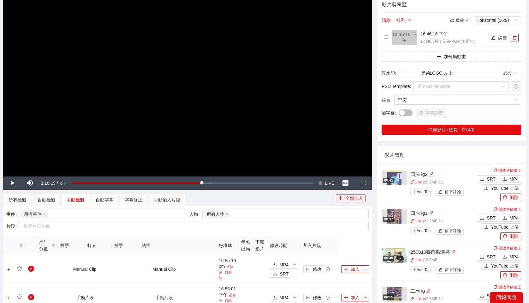
click at [356, 243] on table "局/分數 投手 打者 捕手 結果 好壞球 壘包出局 下載影片 修改時間 加入片段 Manual Clip Manual Clip 16:55:19 pm 修改…" at bounding box center [187, 302] width 369 height 133
